Goal: Transaction & Acquisition: Purchase product/service

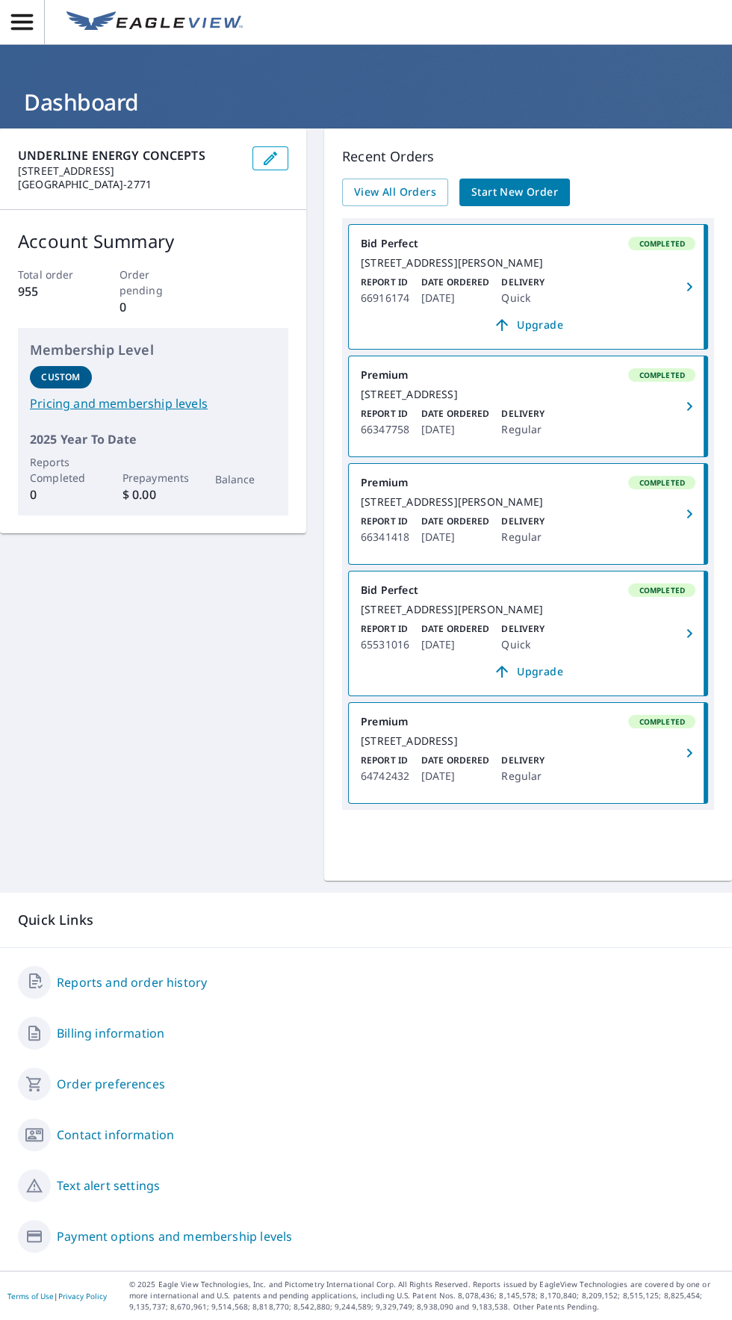
click at [475, 197] on span "Start New Order" at bounding box center [514, 192] width 87 height 19
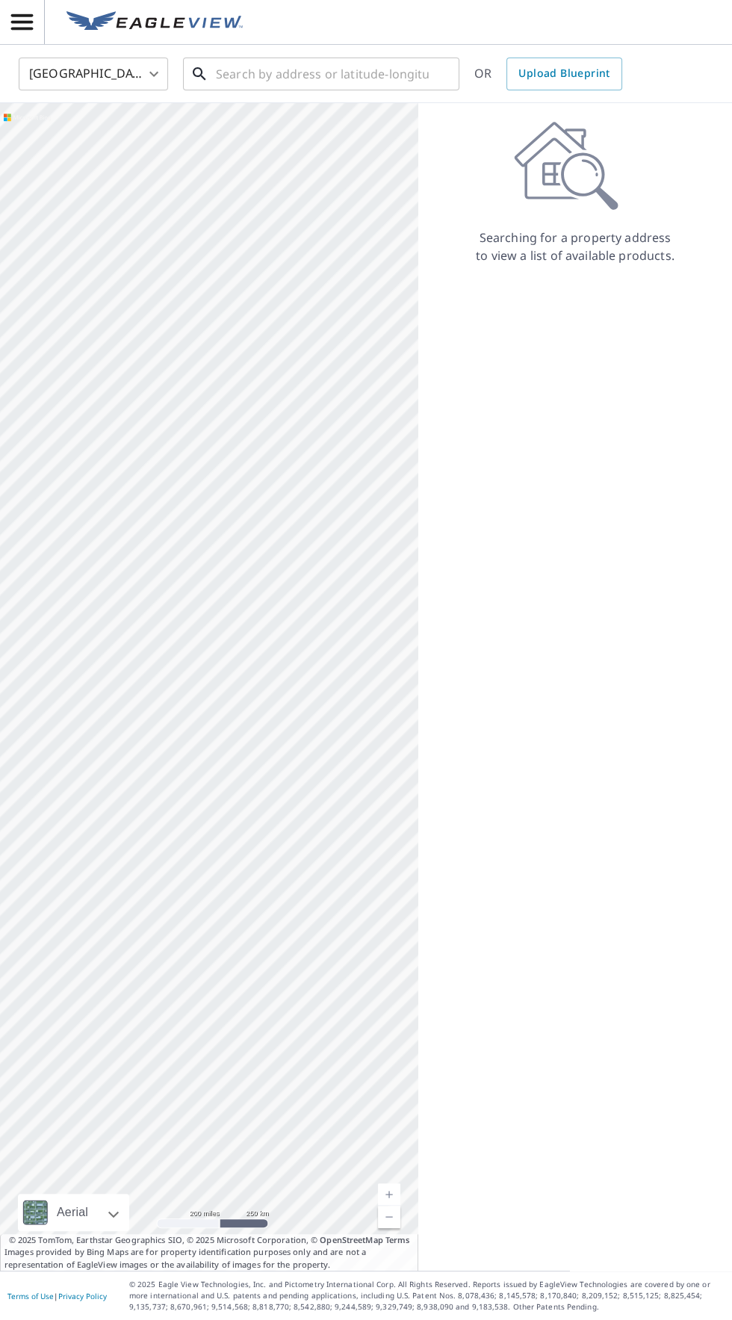
click at [272, 81] on input "text" at bounding box center [322, 74] width 213 height 42
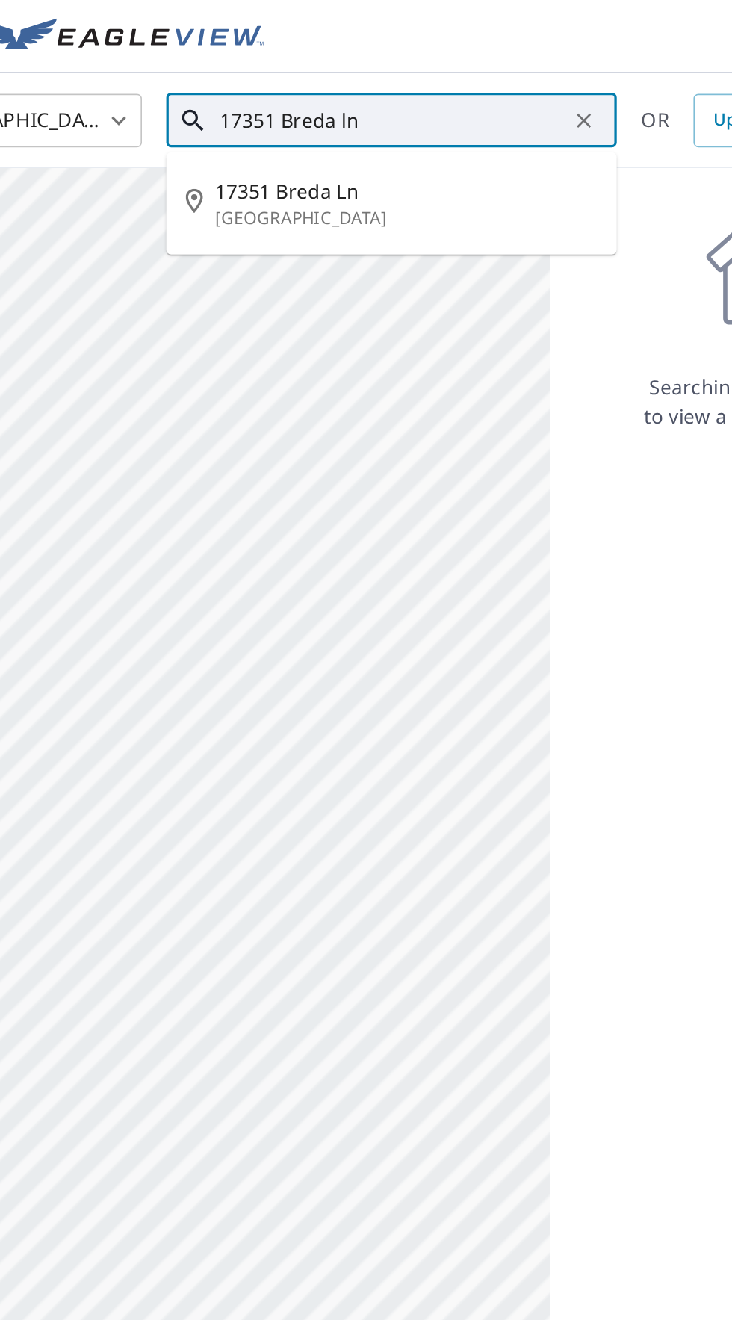
click at [317, 115] on span "17351 Breda Ln" at bounding box center [330, 117] width 234 height 18
type input "17351 Breda Ln Huntington Beach, CA 92649"
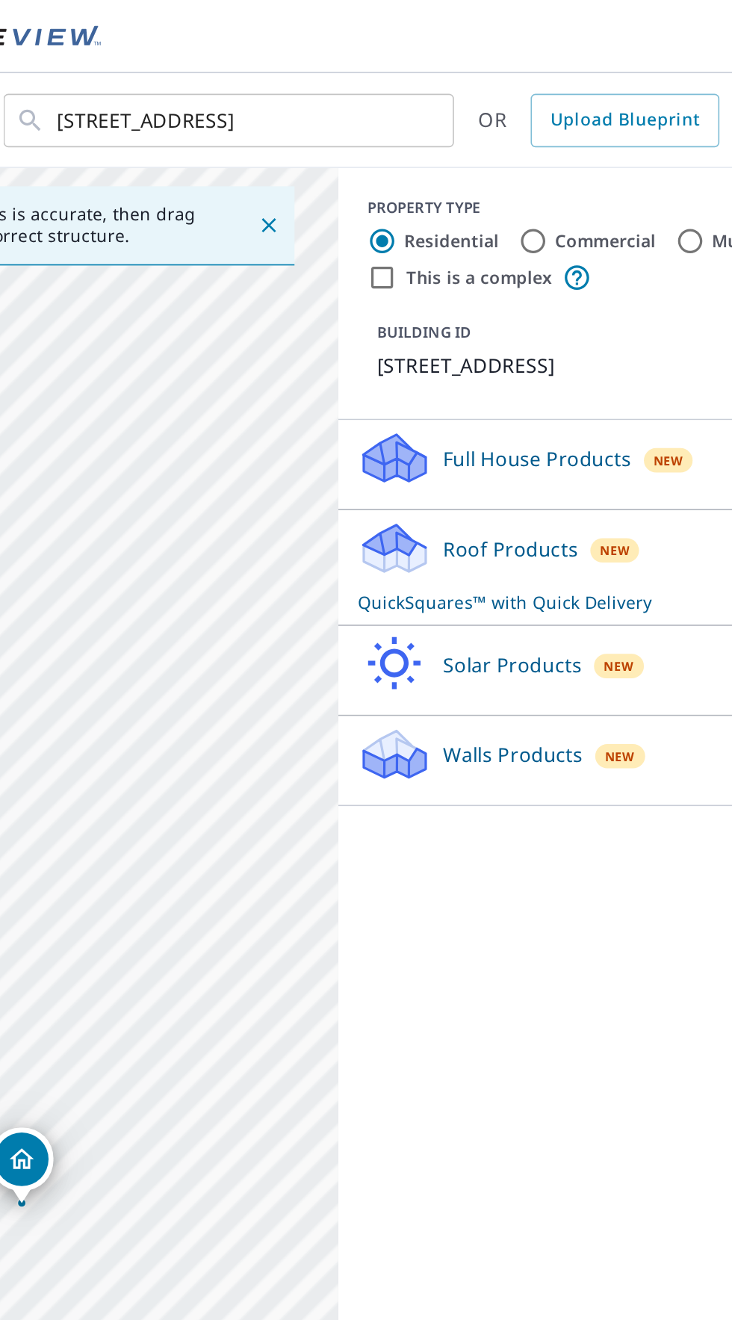
click at [512, 346] on p "Roof Products" at bounding box center [494, 337] width 83 height 18
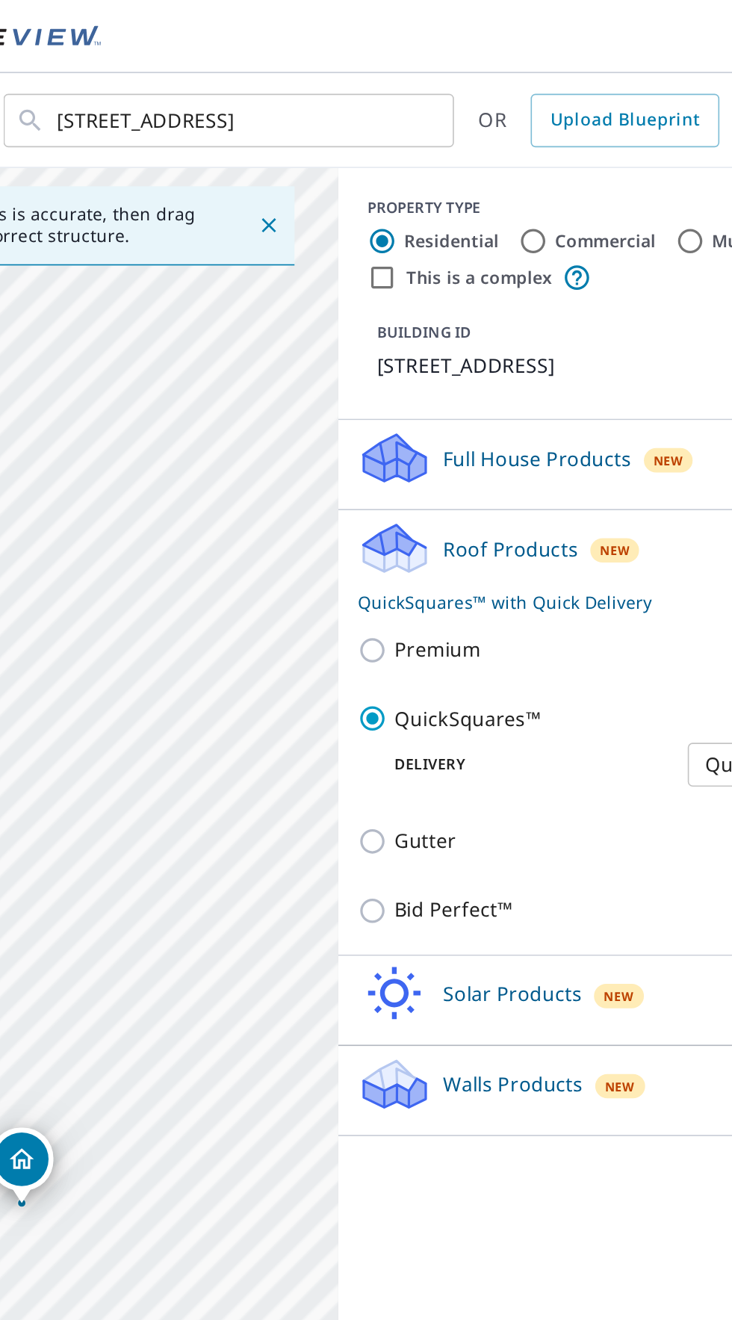
click at [464, 408] on p "Premium" at bounding box center [449, 398] width 53 height 19
click at [423, 408] on input "Premium" at bounding box center [411, 399] width 22 height 18
checkbox input "true"
checkbox input "false"
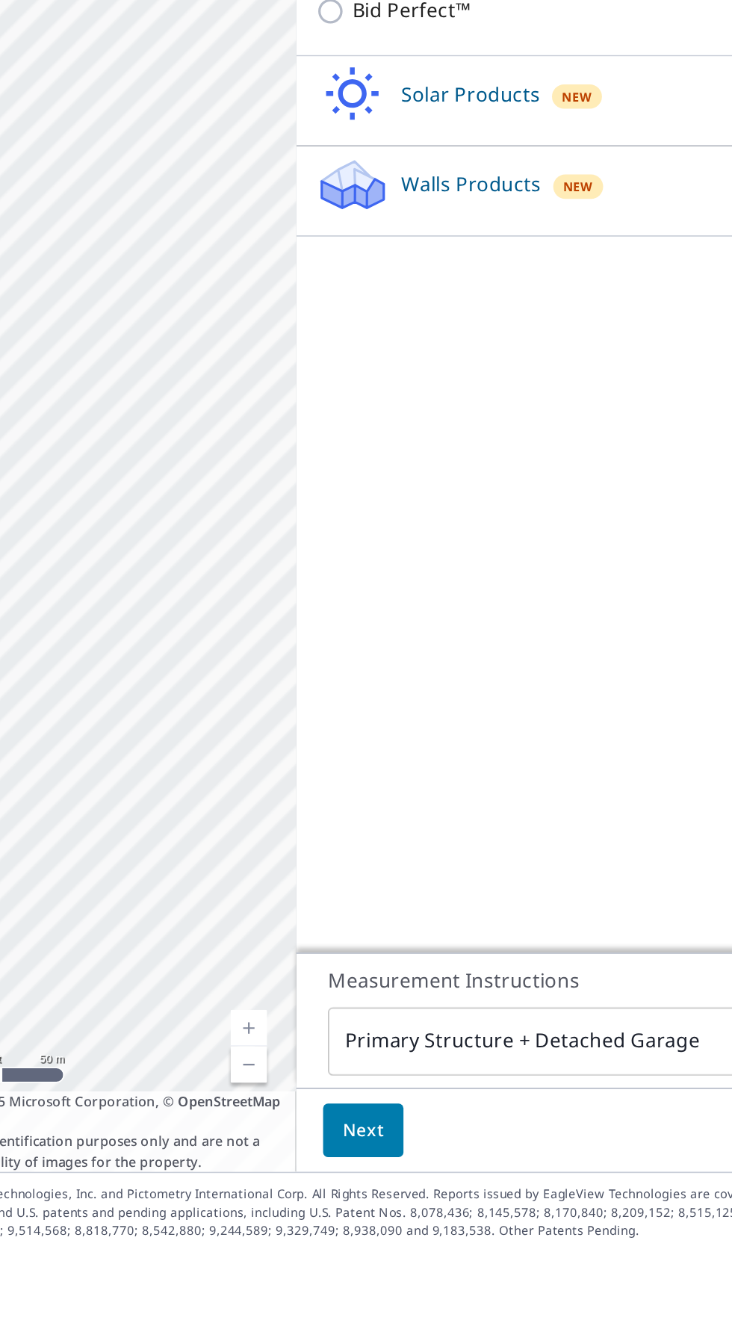
click at [432, 1255] on span "Next" at bounding box center [429, 1245] width 25 height 19
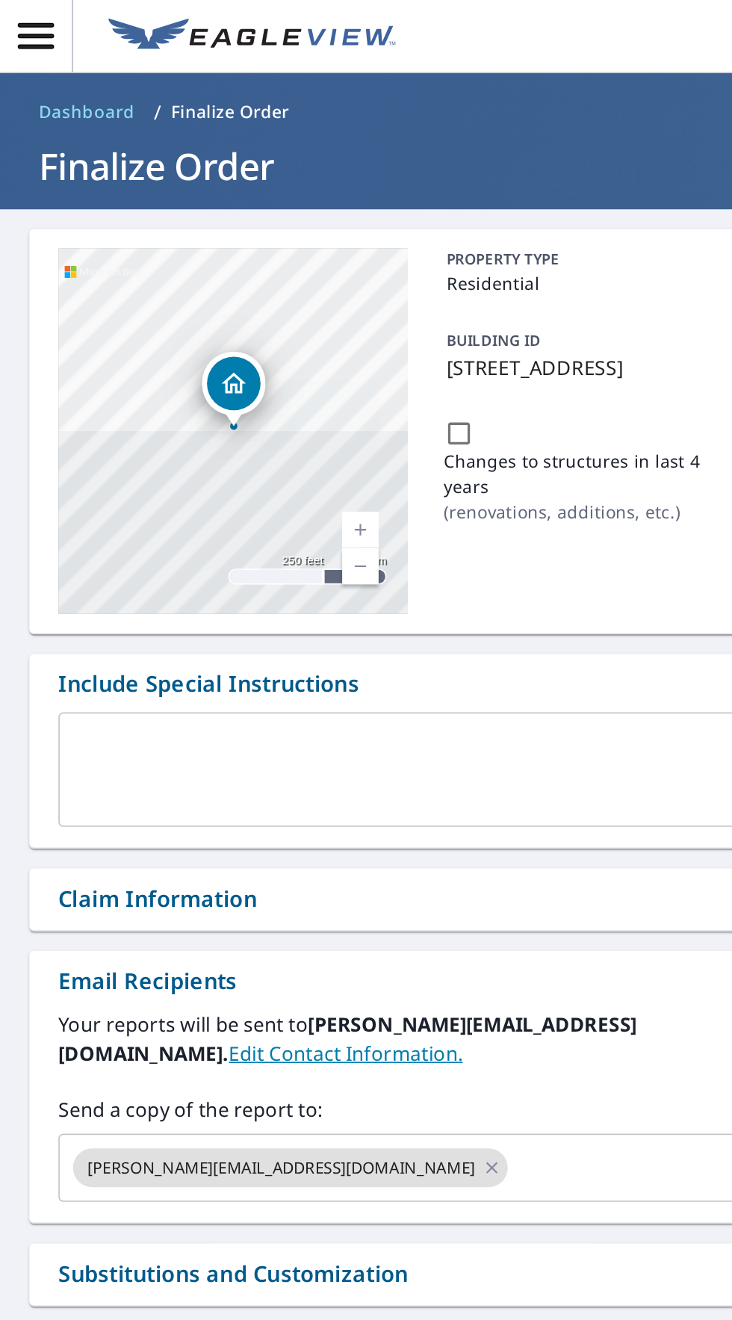
click at [314, 718] on input "text" at bounding box center [374, 716] width 121 height 28
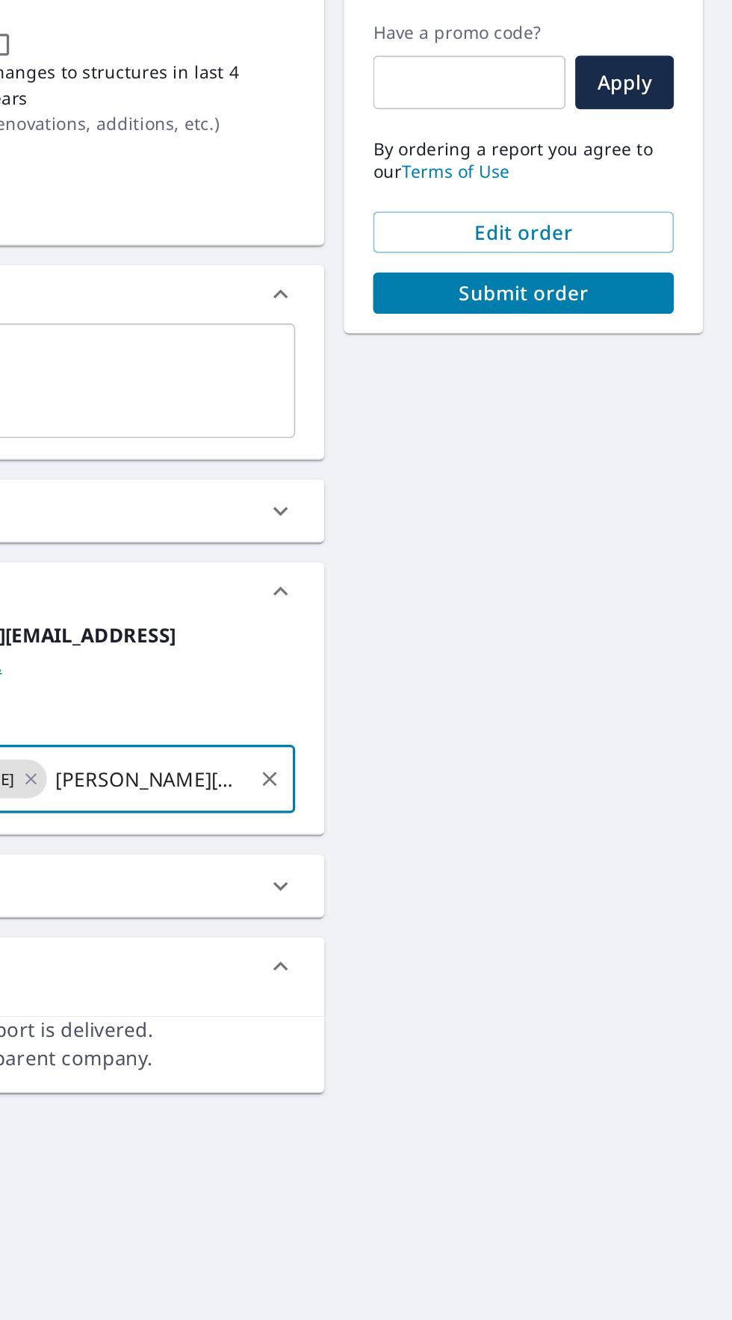
type input "david@underlineconcepts.com"
click at [630, 419] on span "Submit order" at bounding box center [603, 418] width 161 height 16
checkbox input "true"
